Goal: Register for event/course

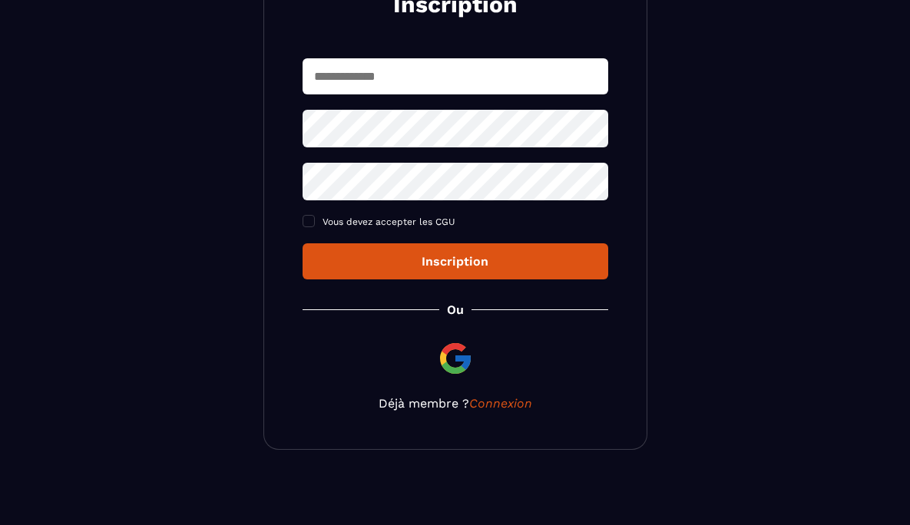
scroll to position [217, 0]
click at [435, 74] on input "text" at bounding box center [454, 76] width 305 height 36
type input "**********"
click at [428, 183] on div "**********" at bounding box center [454, 168] width 305 height 221
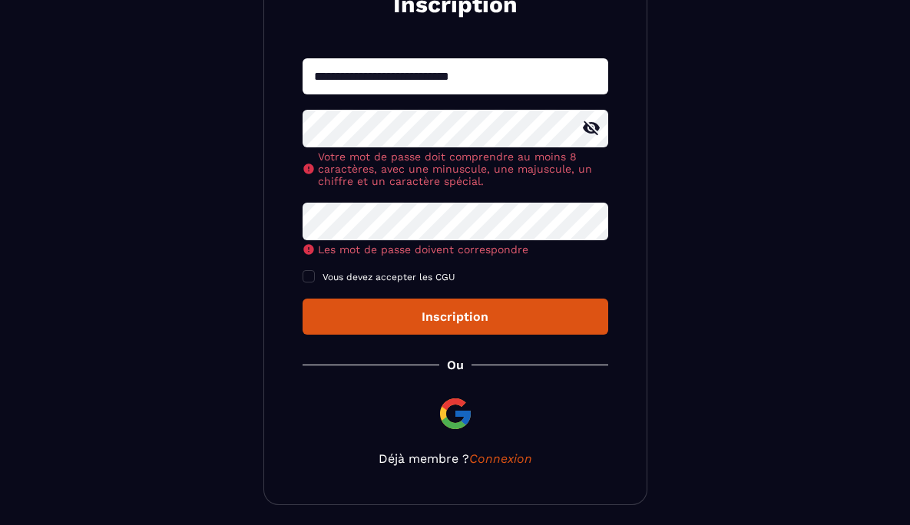
click at [593, 130] on icon at bounding box center [591, 128] width 18 height 18
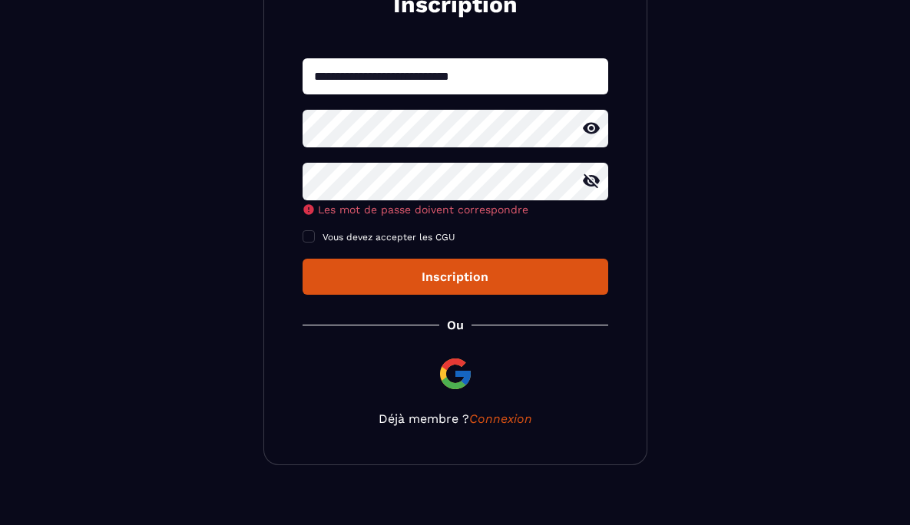
click at [302, 259] on button "Inscription" at bounding box center [454, 277] width 305 height 36
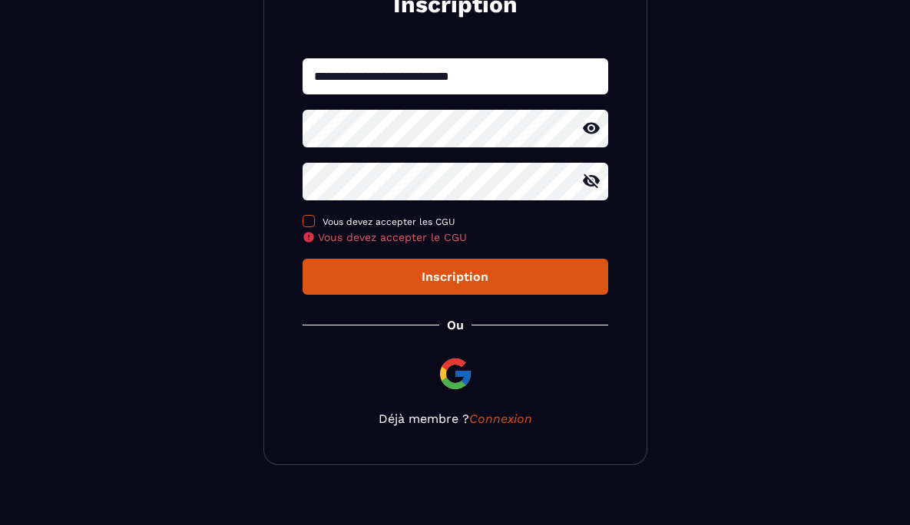
click at [313, 225] on span at bounding box center [308, 221] width 12 height 12
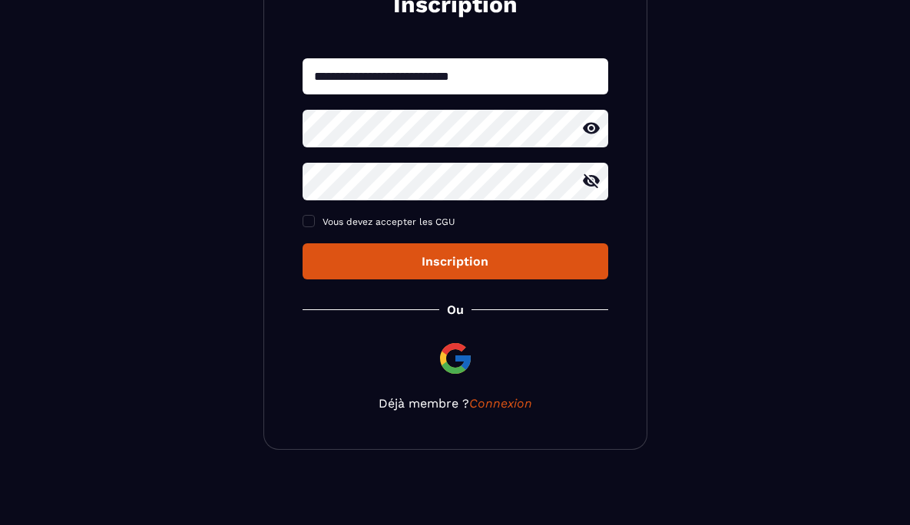
click at [457, 260] on div "Inscription" at bounding box center [455, 261] width 281 height 15
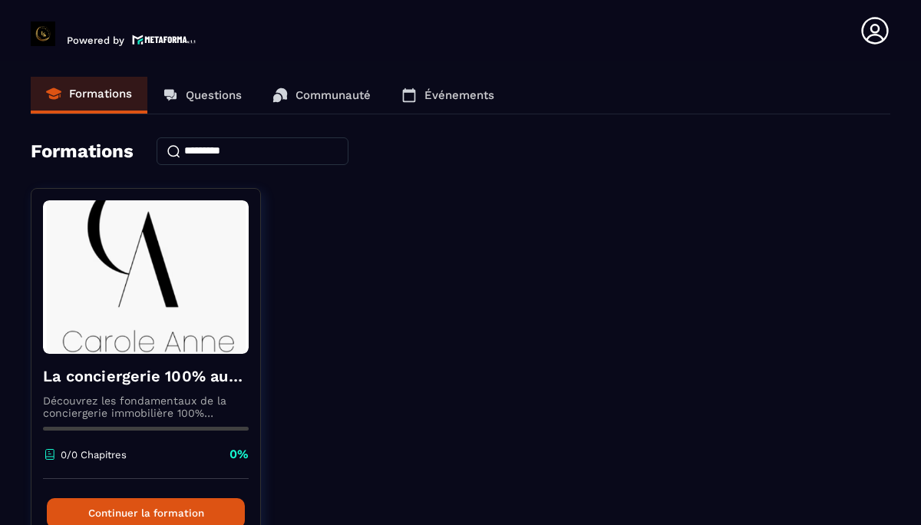
scroll to position [91, 0]
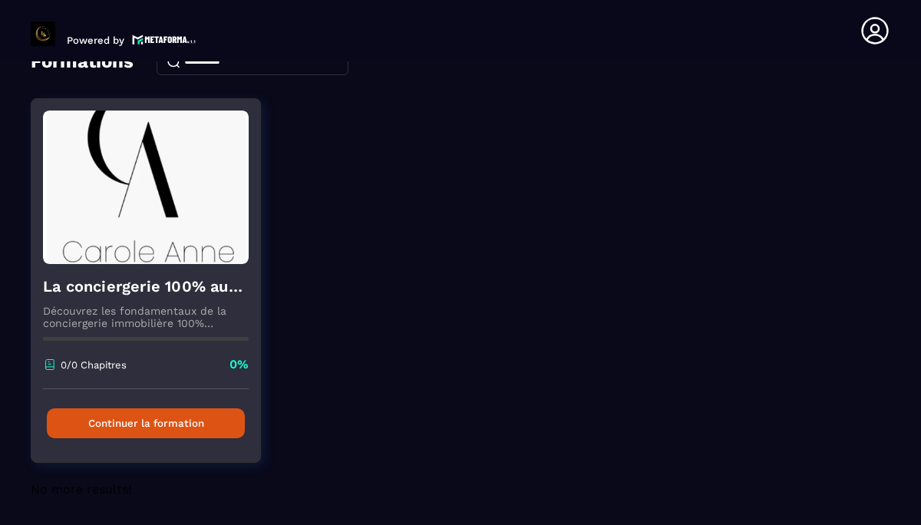
click at [174, 427] on button "Continuer la formation" at bounding box center [146, 423] width 198 height 30
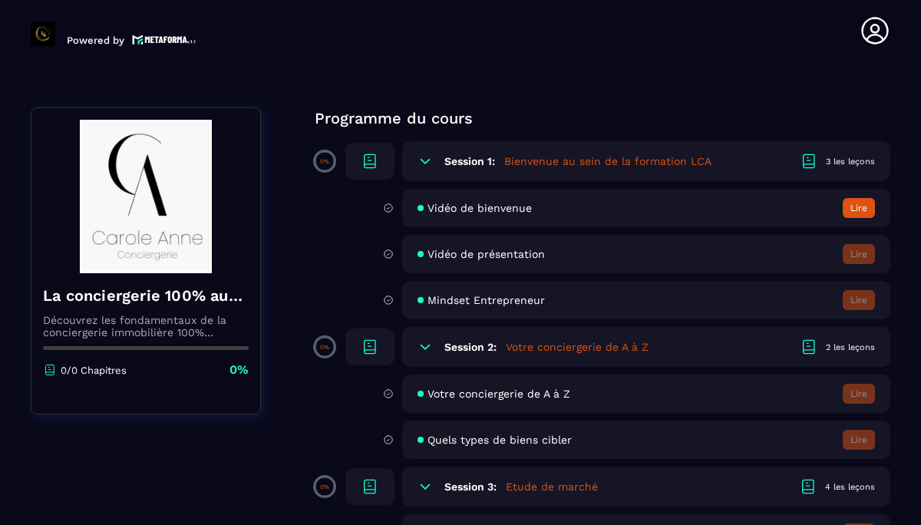
scroll to position [91, 0]
click at [388, 205] on icon at bounding box center [388, 207] width 11 height 14
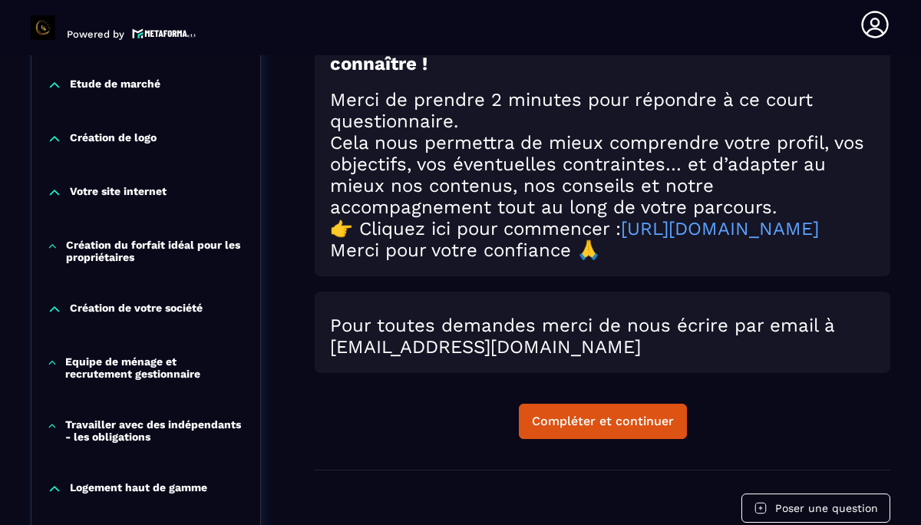
scroll to position [650, 0]
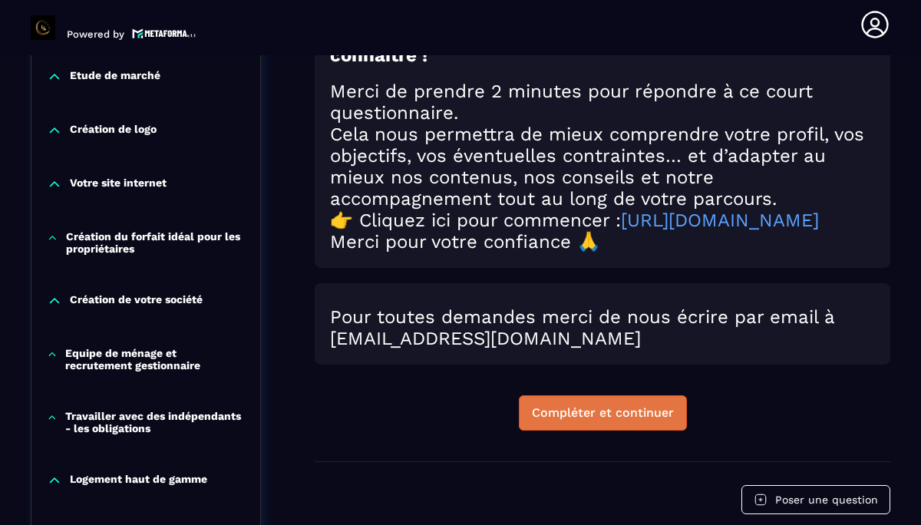
click at [586, 431] on button "Compléter et continuer" at bounding box center [603, 412] width 168 height 35
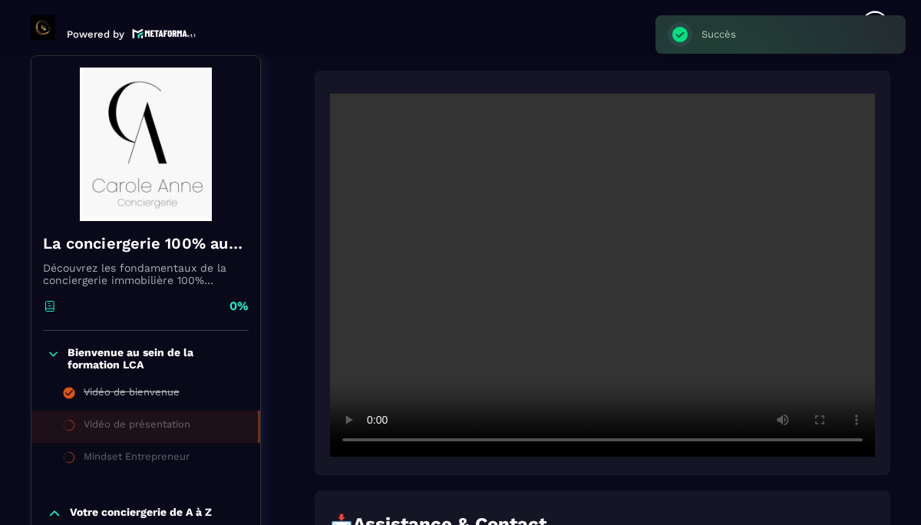
scroll to position [160, 0]
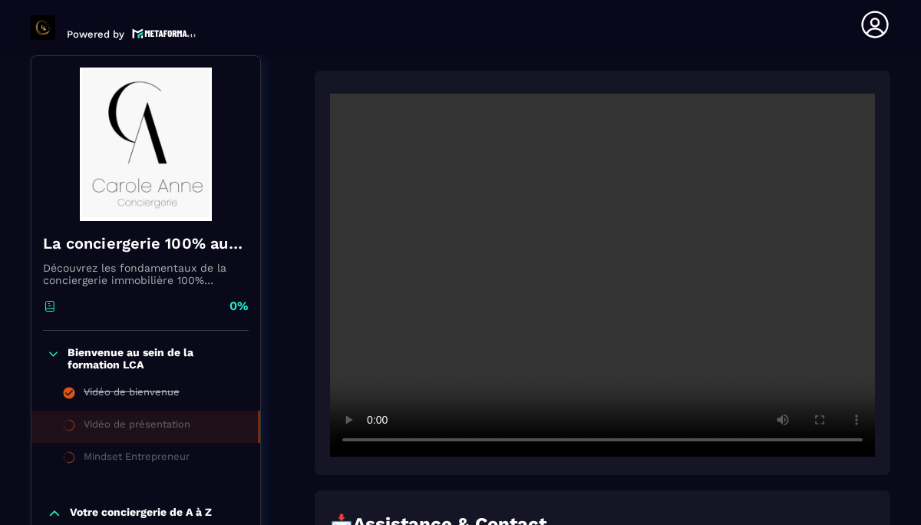
click at [134, 420] on div "Vidéo de présentation" at bounding box center [137, 426] width 107 height 17
click at [129, 428] on div "Vidéo de présentation" at bounding box center [137, 426] width 107 height 17
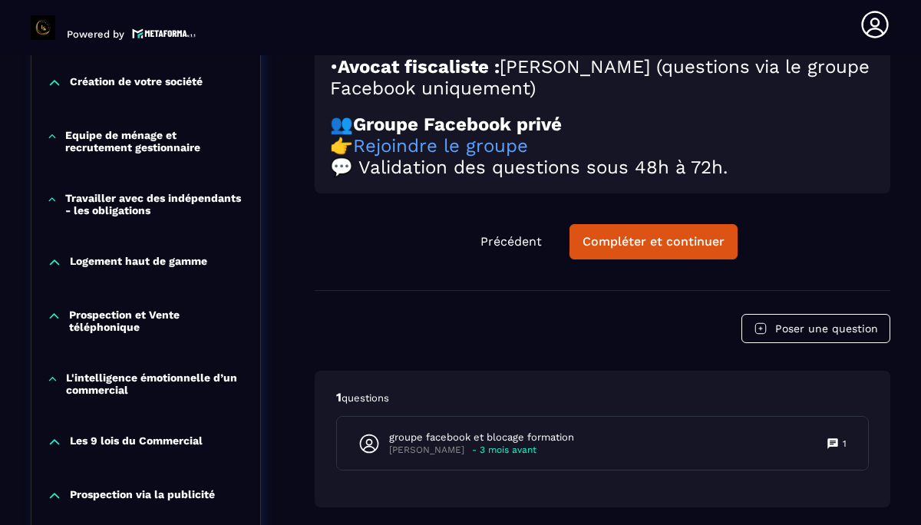
scroll to position [886, 0]
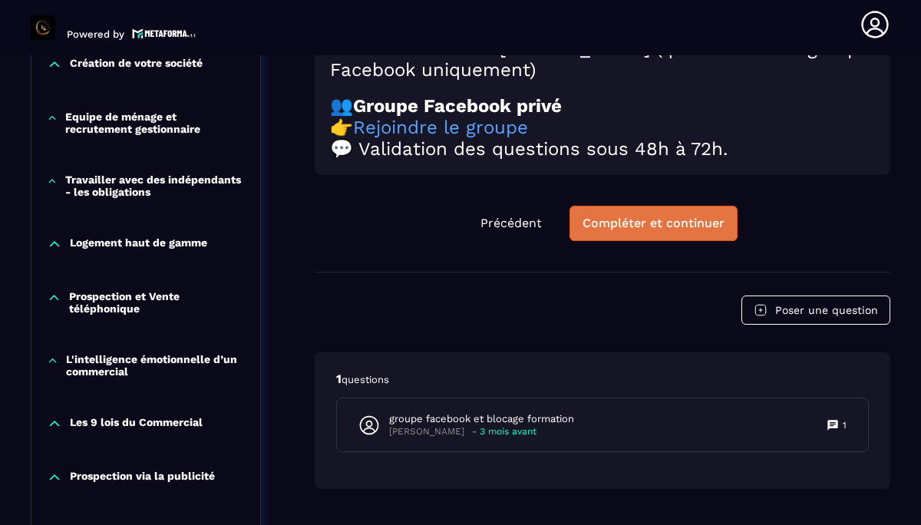
click at [632, 220] on div "Compléter et continuer" at bounding box center [654, 223] width 142 height 15
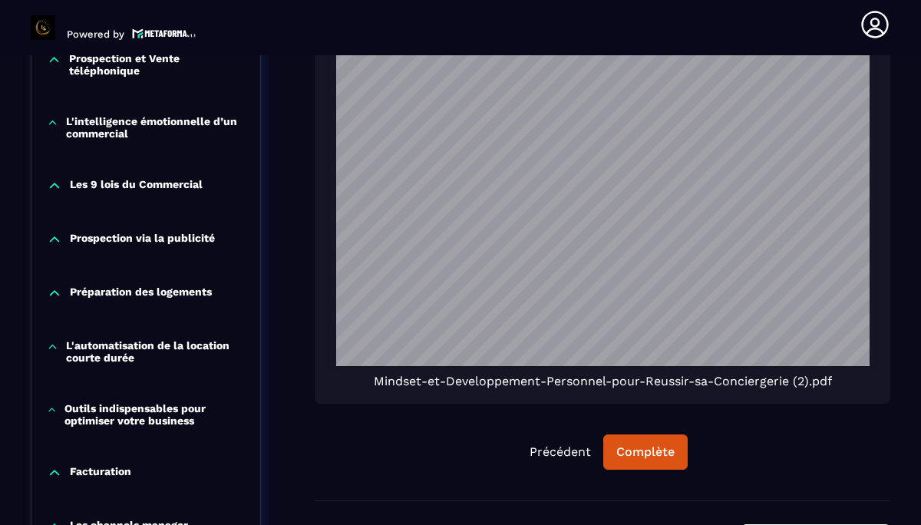
scroll to position [1125, 0]
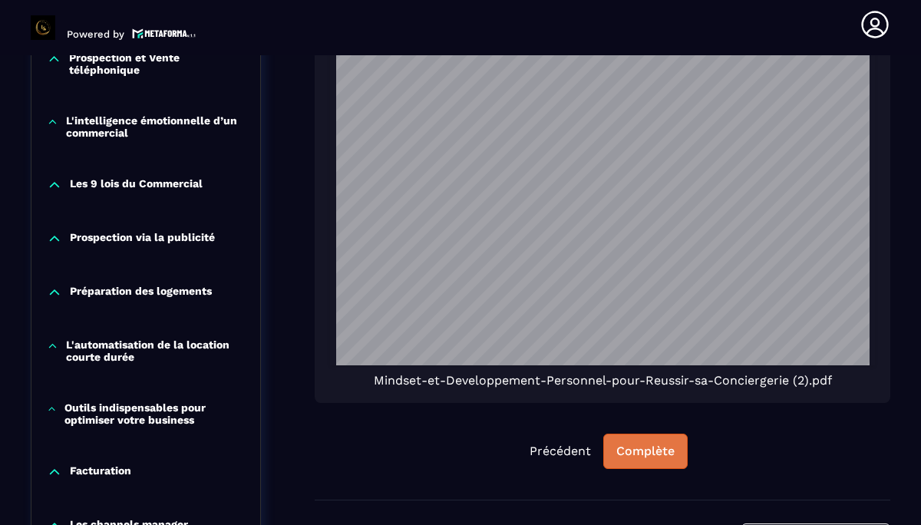
click at [647, 451] on div "Complète" at bounding box center [645, 451] width 58 height 15
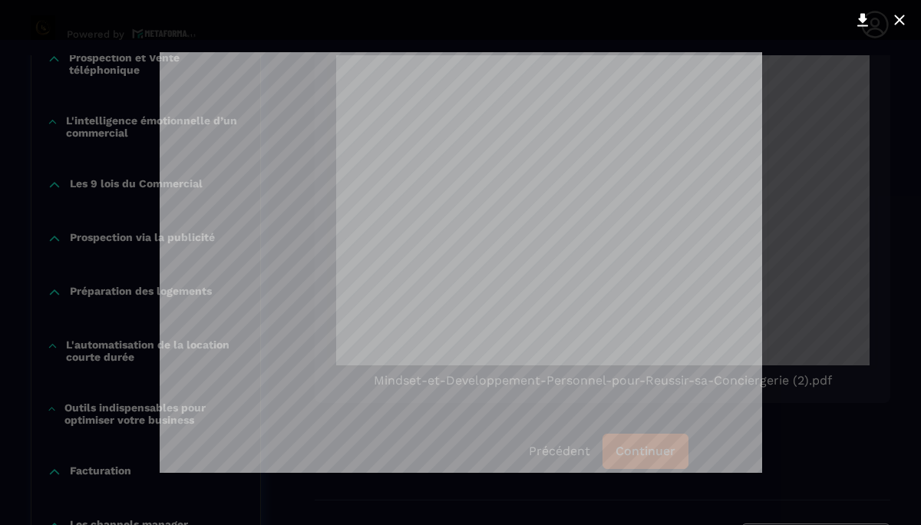
scroll to position [0, 0]
click at [858, 378] on div at bounding box center [460, 262] width 921 height 525
click at [817, 381] on div at bounding box center [460, 262] width 921 height 525
click at [867, 23] on icon at bounding box center [862, 20] width 18 height 18
click at [898, 15] on icon at bounding box center [899, 20] width 18 height 18
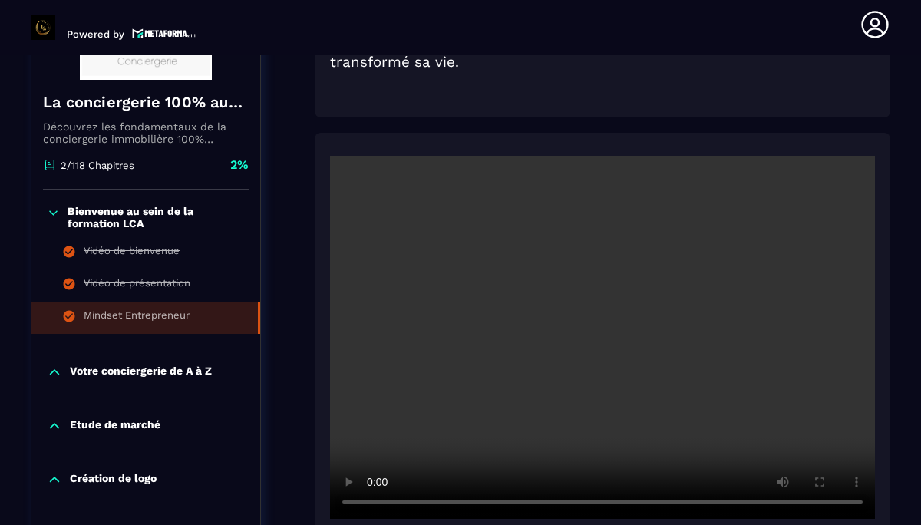
scroll to position [354, 0]
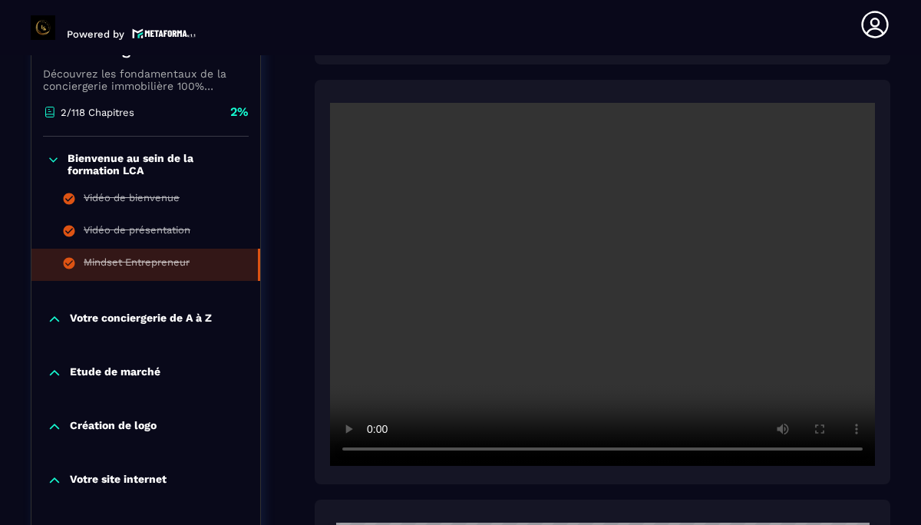
click at [117, 319] on p "Votre conciergerie de A à Z" at bounding box center [141, 319] width 142 height 15
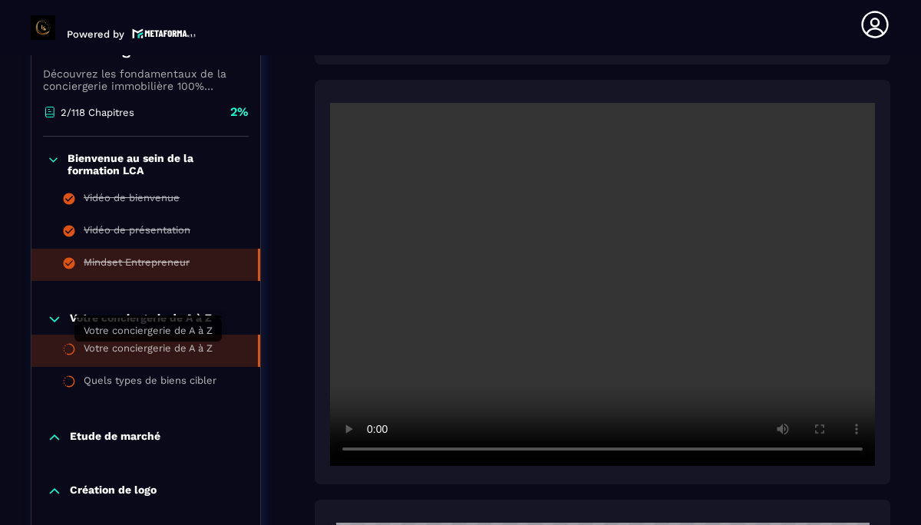
click at [127, 352] on div "Votre conciergerie de A à Z" at bounding box center [148, 350] width 129 height 17
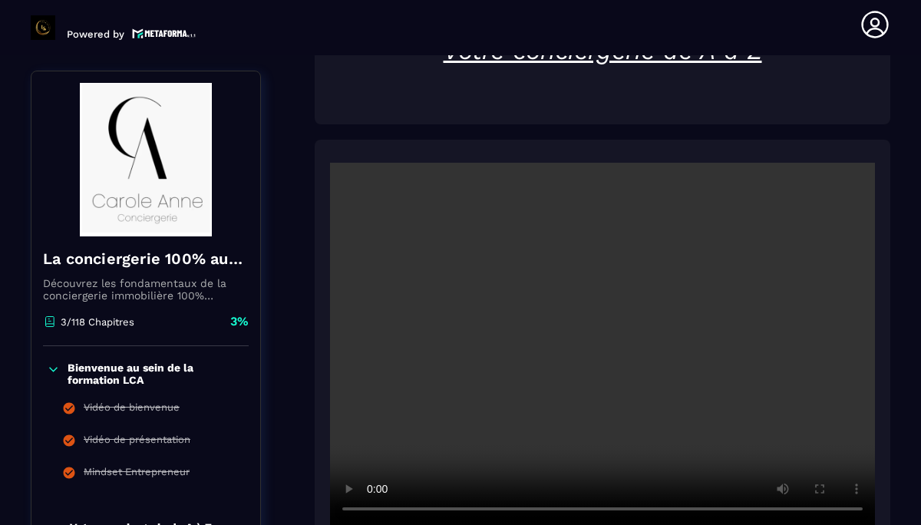
scroll to position [310, 0]
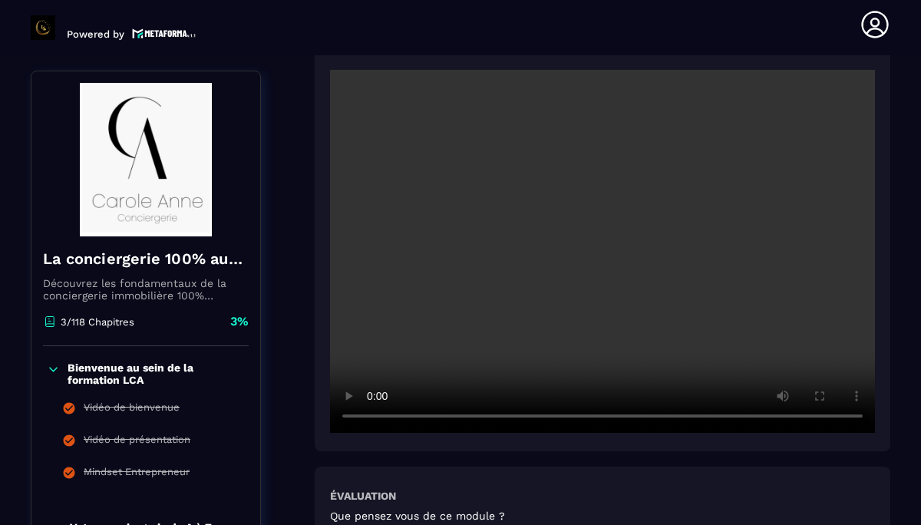
click at [892, 443] on section "Formations Questions Communauté Événements Formations / La conciergerie 100% au…" at bounding box center [460, 290] width 921 height 470
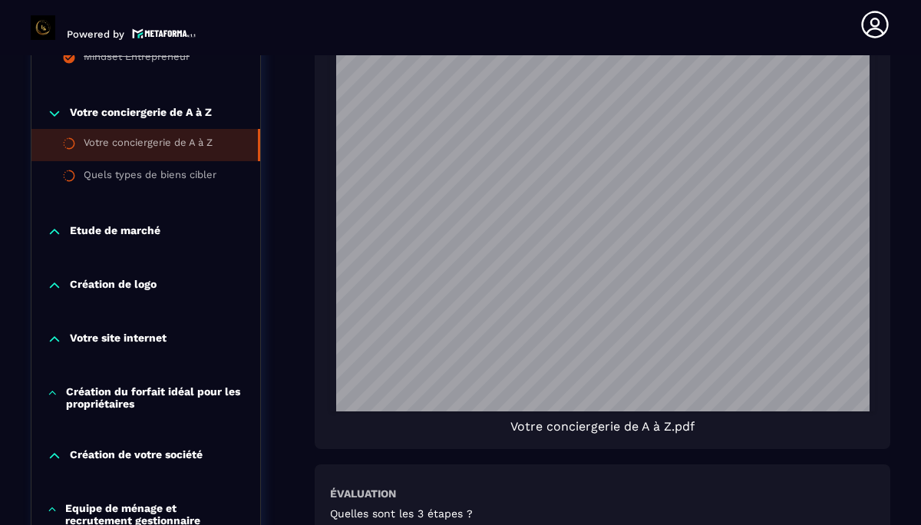
scroll to position [1151, 0]
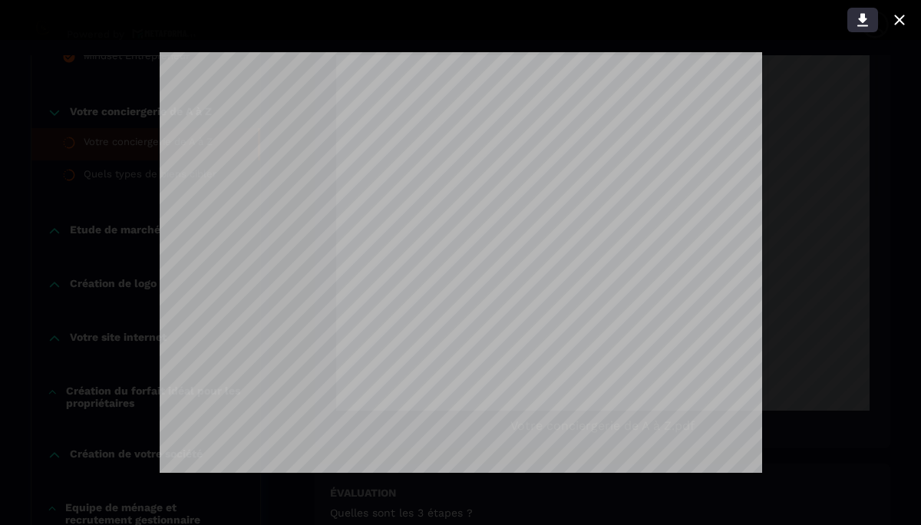
click at [859, 18] on icon at bounding box center [862, 20] width 11 height 13
click at [899, 17] on icon at bounding box center [899, 20] width 18 height 18
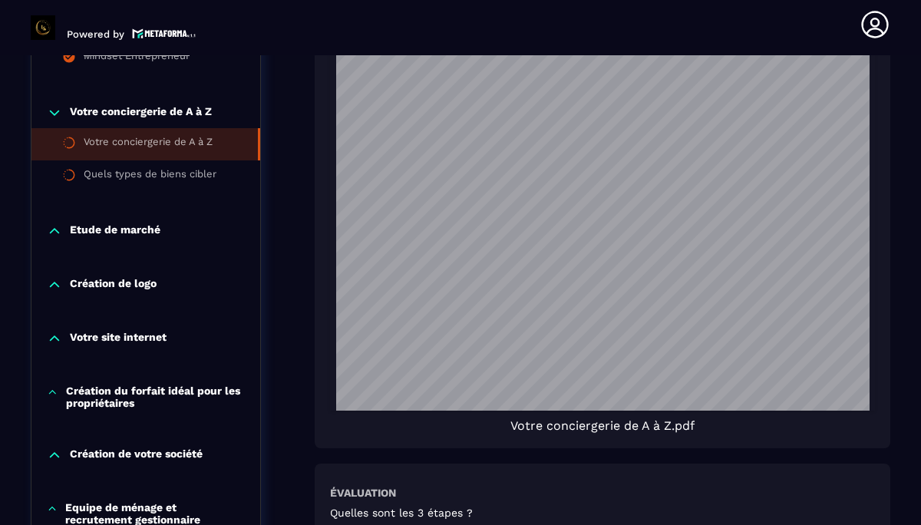
click at [899, 17] on header "Powered by [PERSON_NAME] [EMAIL_ADDRESS][DOMAIN_NAME] Formations Questions Comm…" at bounding box center [460, 24] width 921 height 61
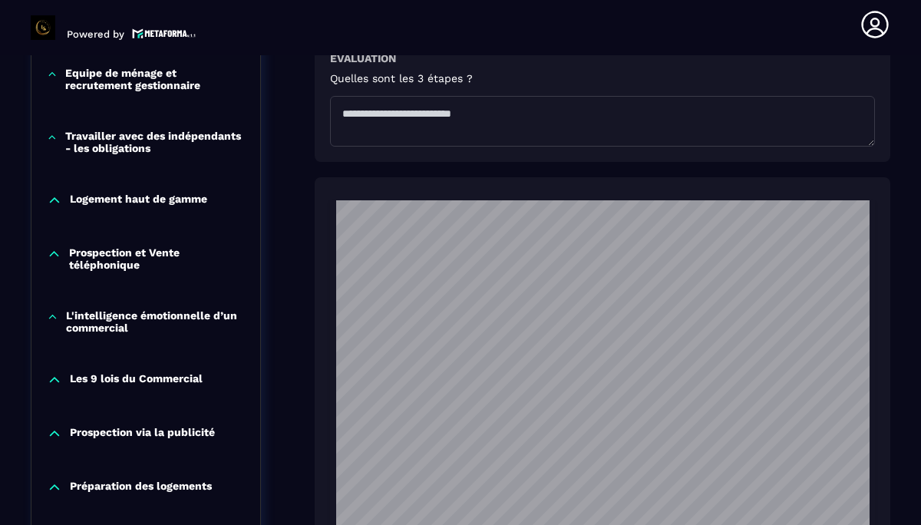
scroll to position [1799, 0]
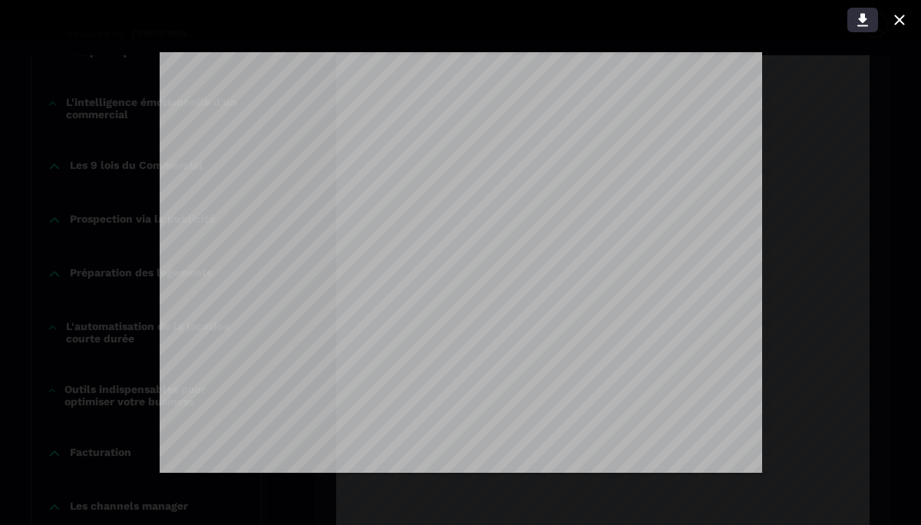
click at [858, 18] on icon at bounding box center [862, 20] width 18 height 18
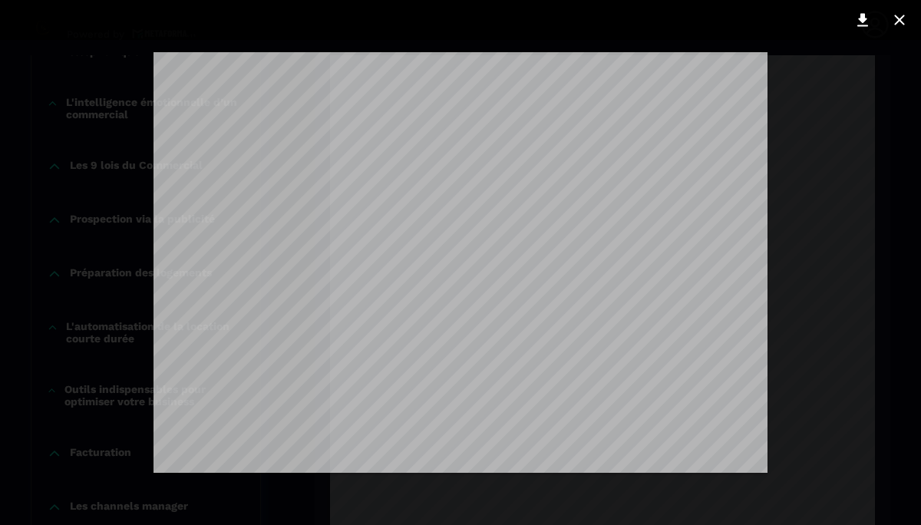
scroll to position [893, 0]
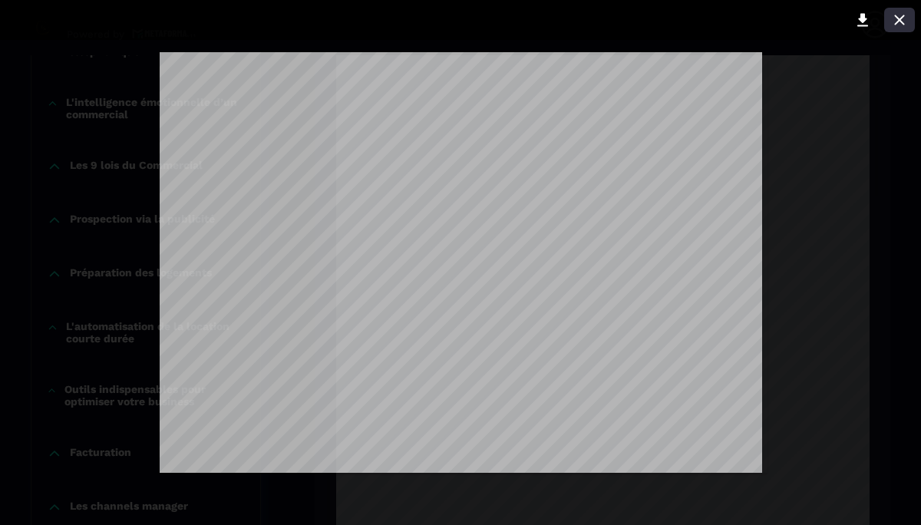
click at [901, 21] on icon at bounding box center [899, 20] width 10 height 10
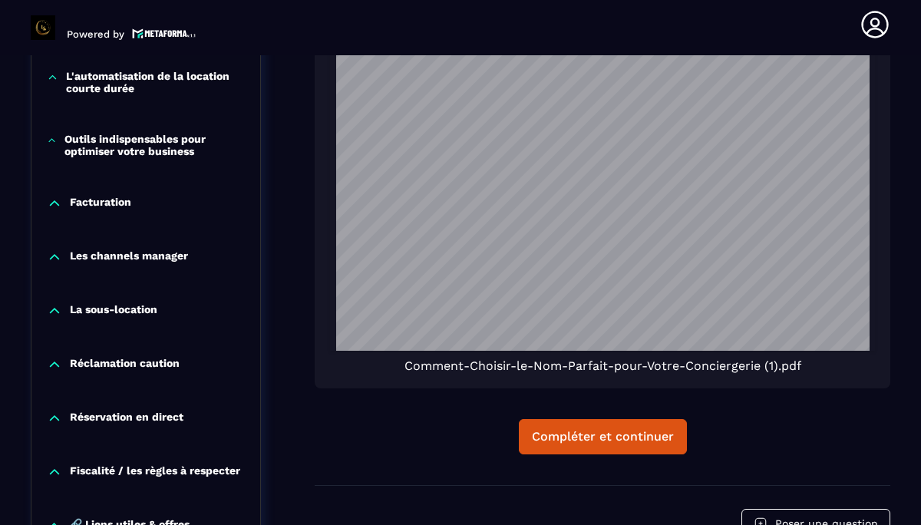
scroll to position [2224, 0]
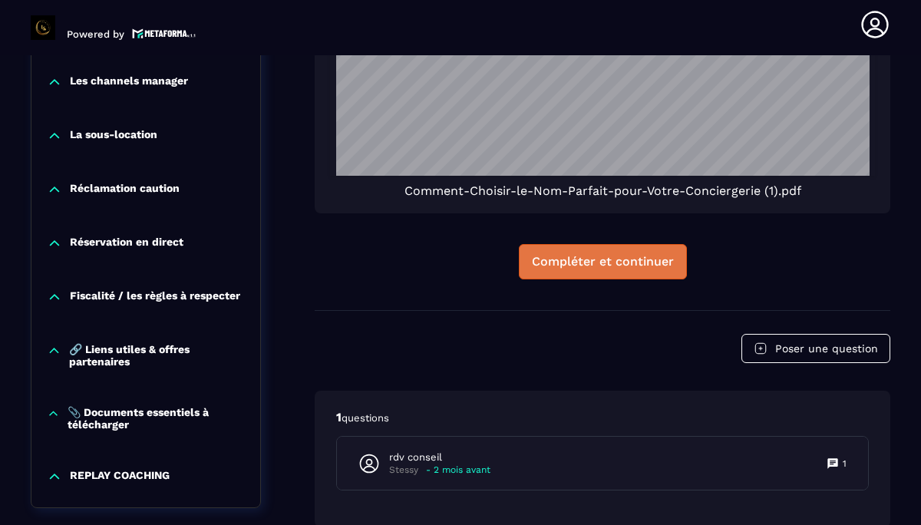
click at [572, 262] on div "Compléter et continuer" at bounding box center [603, 261] width 142 height 15
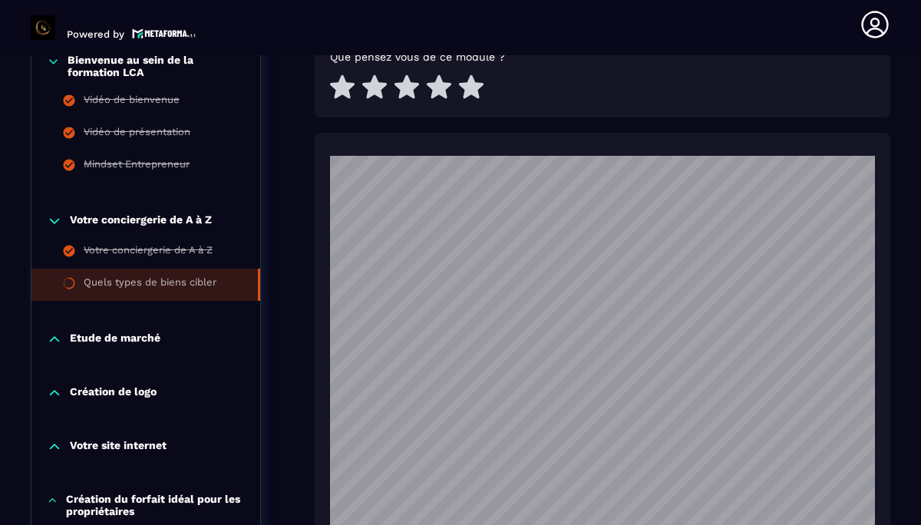
scroll to position [762, 0]
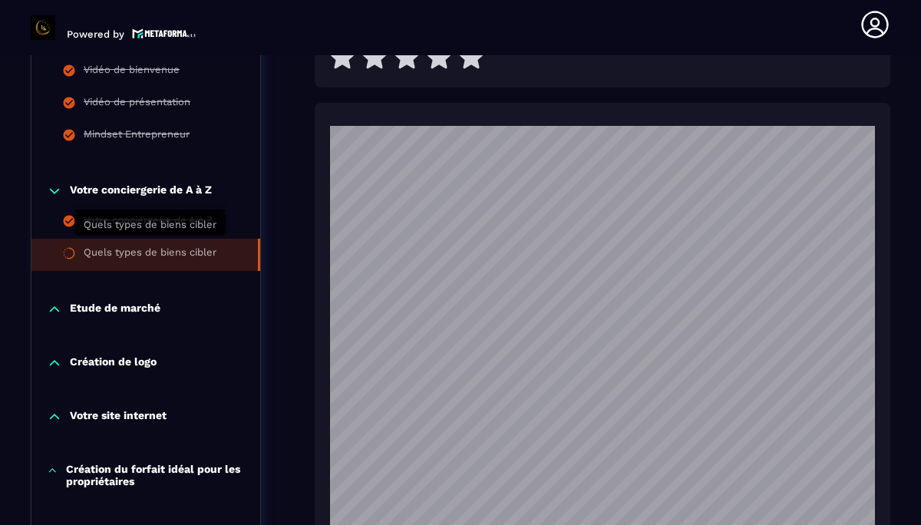
click at [130, 246] on div "Quels types de biens cibler" at bounding box center [150, 254] width 133 height 17
click at [139, 246] on div "Quels types de biens cibler" at bounding box center [150, 254] width 133 height 17
click at [243, 251] on li "Quels types de biens cibler" at bounding box center [145, 255] width 229 height 32
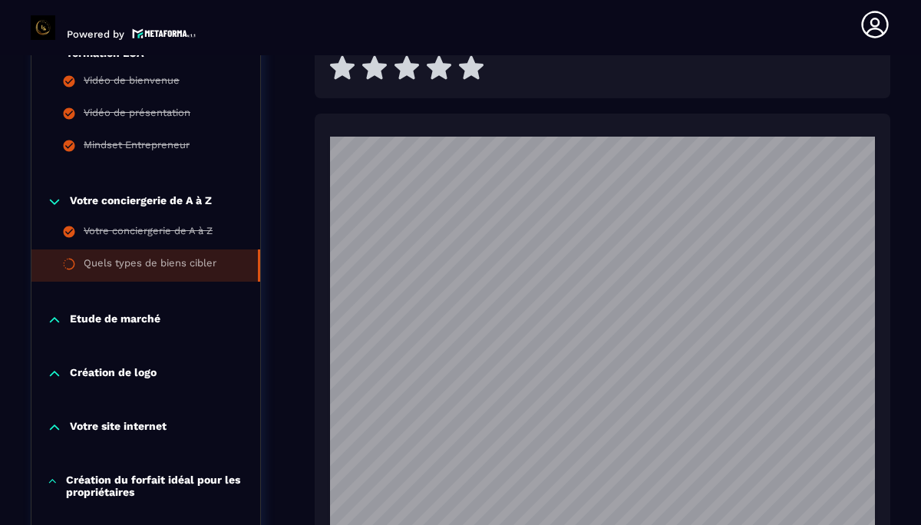
scroll to position [759, 0]
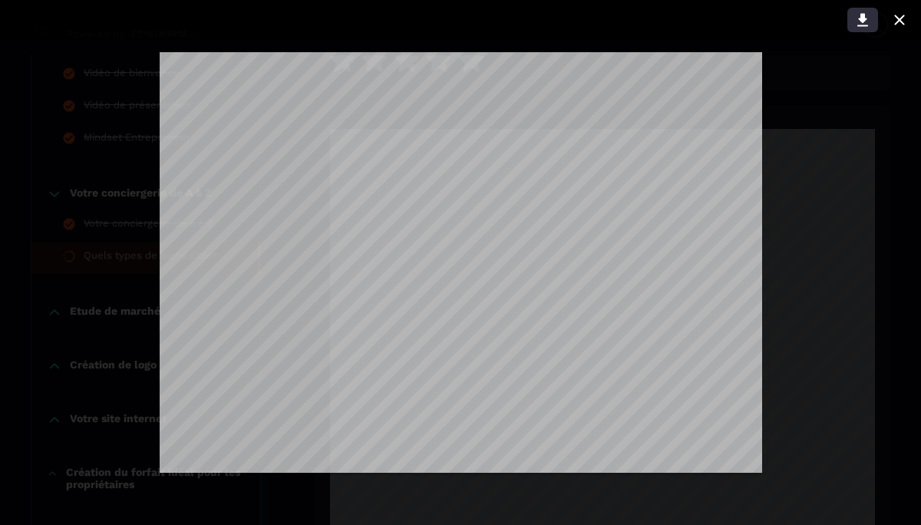
click at [860, 24] on icon at bounding box center [862, 20] width 18 height 18
click at [899, 22] on icon at bounding box center [899, 20] width 18 height 18
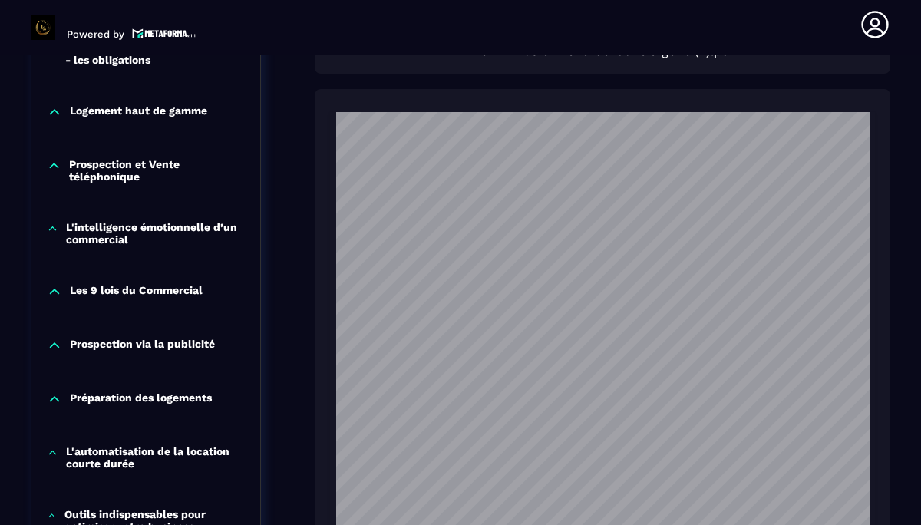
scroll to position [1365, 0]
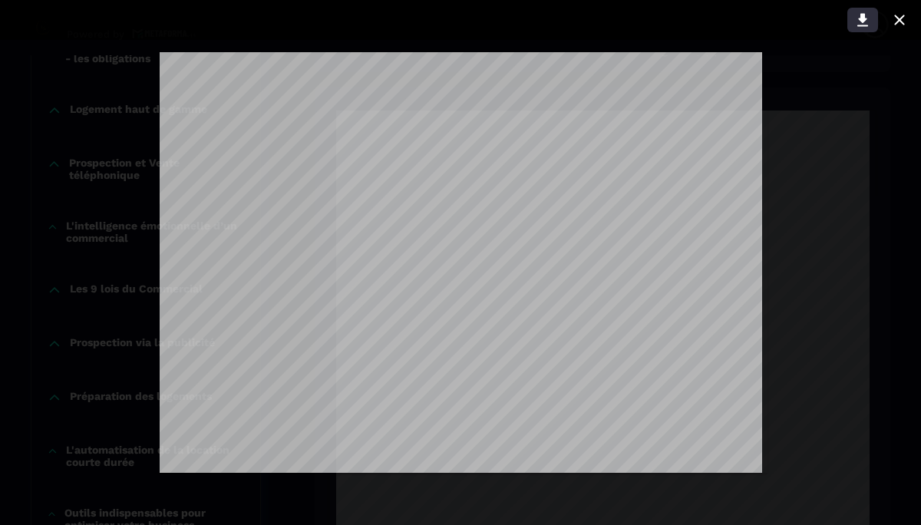
click at [855, 23] on icon at bounding box center [862, 20] width 18 height 18
click at [898, 18] on icon at bounding box center [899, 20] width 10 height 10
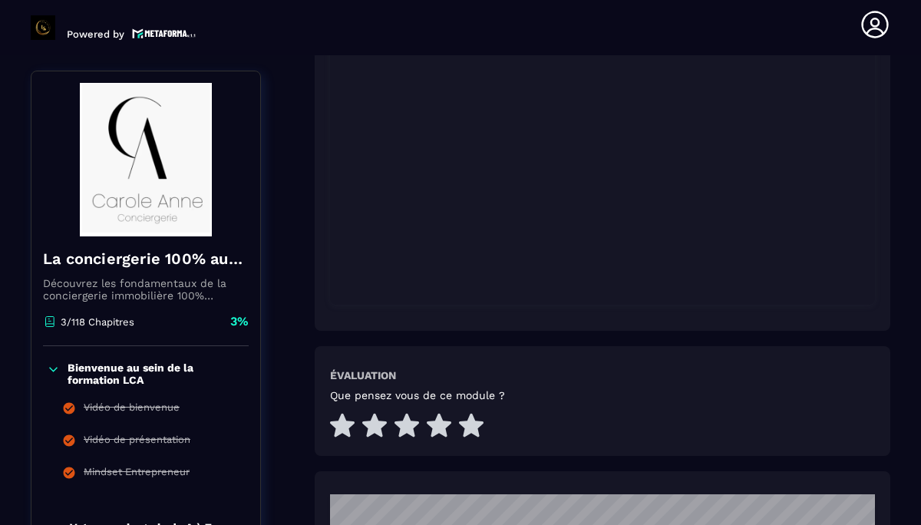
scroll to position [391, 0]
